Goal: Find specific page/section: Find specific page/section

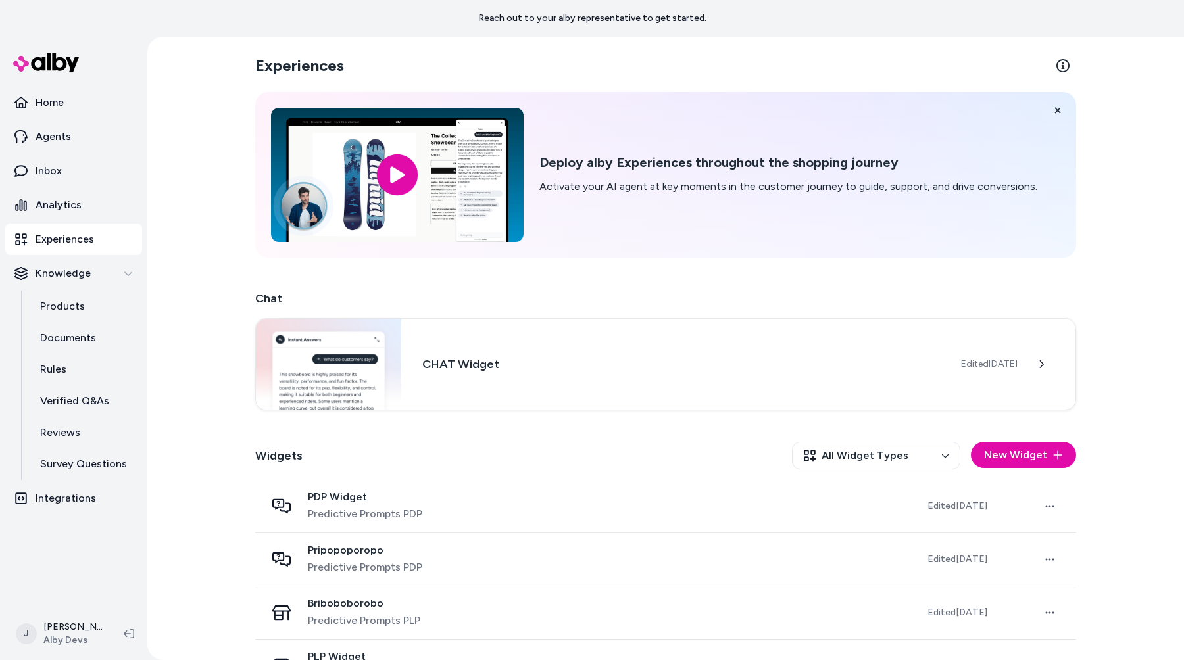
click at [667, 170] on h2 "Deploy alby Experiences throughout the shopping journey" at bounding box center [788, 163] width 498 height 16
click at [591, 368] on h3 "CHAT Widget" at bounding box center [681, 363] width 518 height 18
